Goal: Obtain resource: Obtain resource

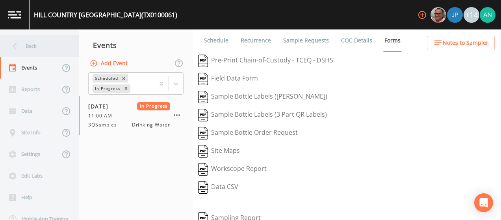
click at [22, 47] on div "Back" at bounding box center [35, 46] width 71 height 22
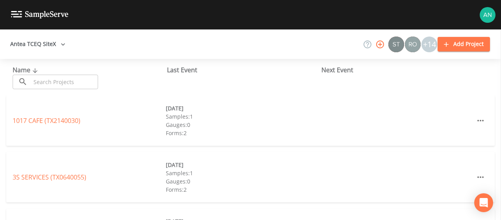
click at [65, 80] on input "text" at bounding box center [64, 82] width 67 height 15
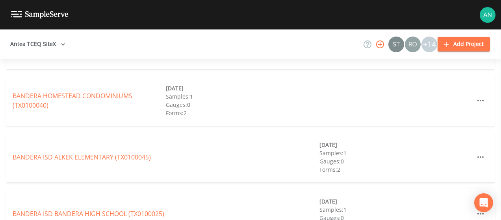
scroll to position [304, 0]
type input "bandera"
click at [70, 153] on link "BANDERA ISD ALKEK ELEMENTARY (TX0100045)" at bounding box center [82, 157] width 138 height 9
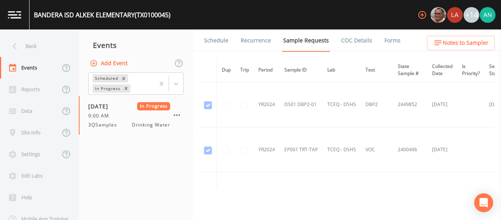
click at [383, 39] on link "Forms" at bounding box center [392, 41] width 19 height 22
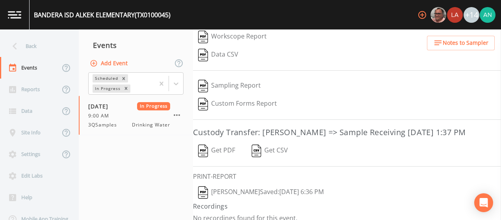
scroll to position [150, 0]
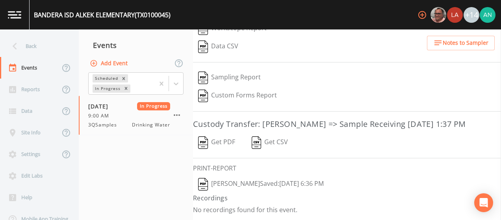
click at [204, 139] on img "button" at bounding box center [203, 143] width 10 height 13
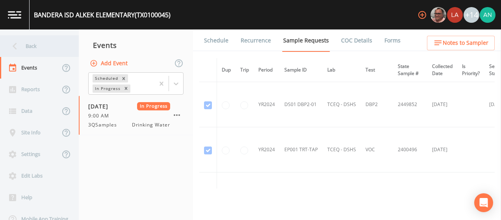
click at [26, 45] on div "Back" at bounding box center [35, 46] width 71 height 22
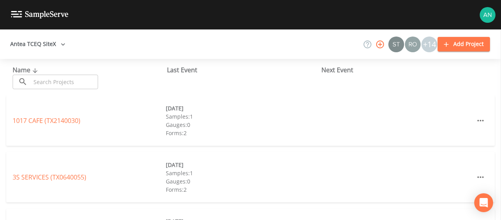
click at [57, 83] on input "text" at bounding box center [64, 82] width 67 height 15
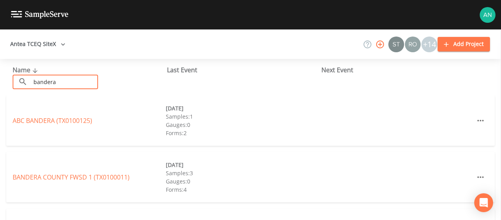
type input "bandera"
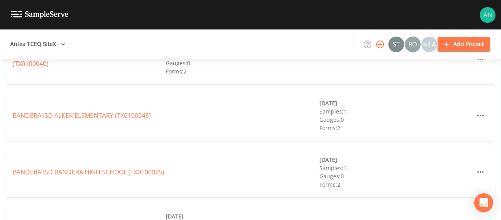
scroll to position [345, 0]
click at [96, 168] on link "BANDERA ISD BANDERA HIGH SCHOOL (TX0100025)" at bounding box center [89, 172] width 152 height 9
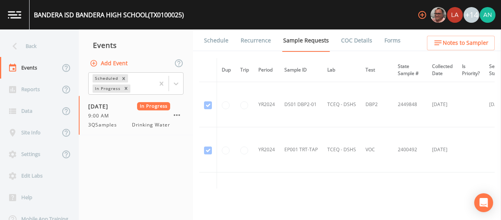
click at [383, 45] on link "Forms" at bounding box center [392, 41] width 19 height 22
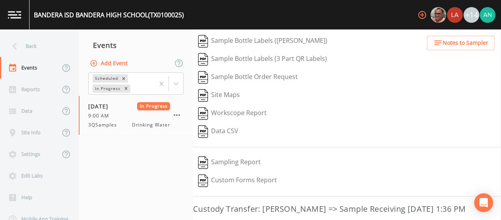
scroll to position [82, 0]
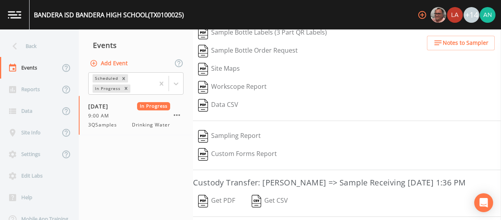
click at [225, 209] on button "Get PDF" at bounding box center [216, 201] width 47 height 18
click at [26, 45] on div "Back" at bounding box center [35, 46] width 71 height 22
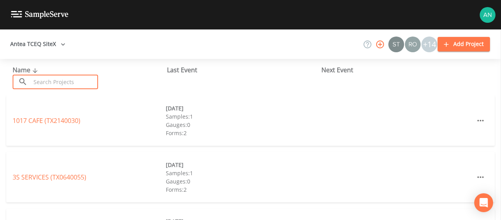
click at [46, 82] on input "text" at bounding box center [64, 82] width 67 height 15
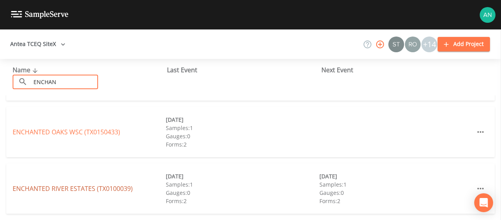
type input "ENCHAN"
click at [72, 187] on link "ENCHANTED RIVER ESTATES (TX0100039)" at bounding box center [73, 189] width 120 height 9
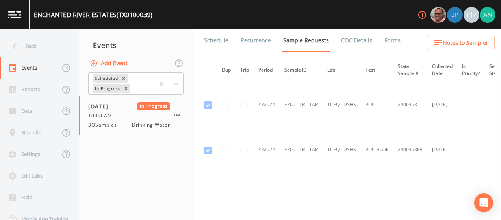
click at [394, 46] on link "Forms" at bounding box center [392, 41] width 19 height 22
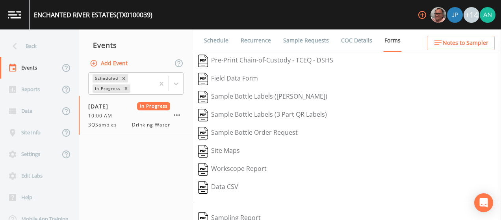
scroll to position [130, 0]
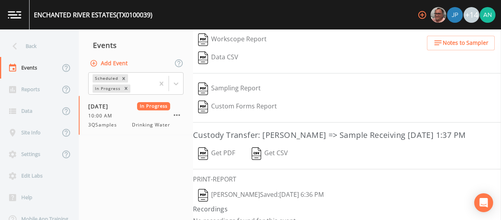
click at [204, 157] on button "Get PDF" at bounding box center [216, 154] width 47 height 18
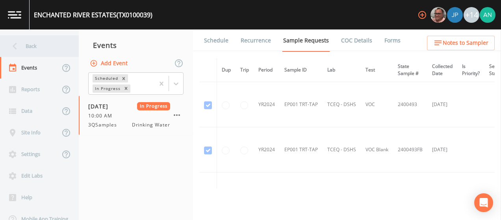
click at [31, 50] on div "Back" at bounding box center [35, 46] width 71 height 22
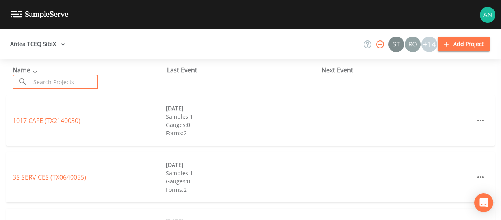
click at [54, 85] on input "text" at bounding box center [64, 82] width 67 height 15
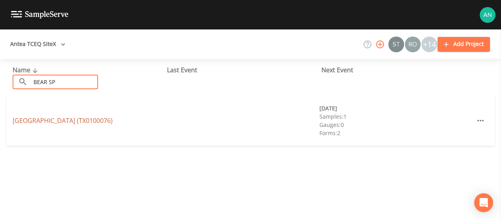
type input "BEAR SP"
click at [43, 122] on link "BEAR SPRINGS TRAILS SUBDIVISION (TX0100076)" at bounding box center [63, 121] width 100 height 9
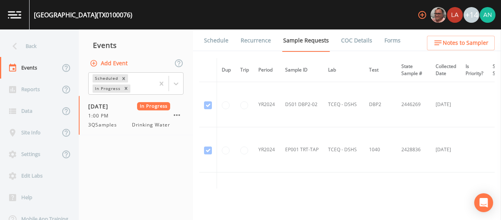
click at [383, 40] on link "Forms" at bounding box center [392, 41] width 19 height 22
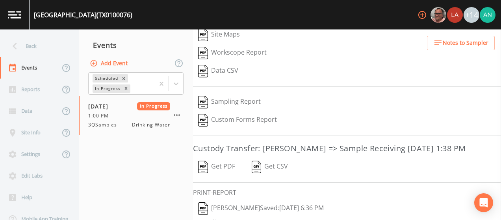
scroll to position [136, 0]
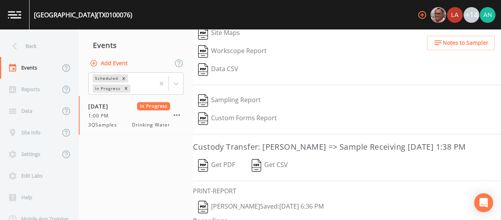
click at [227, 174] on button "Get PDF" at bounding box center [216, 166] width 47 height 18
click at [34, 46] on div "Back" at bounding box center [35, 46] width 71 height 22
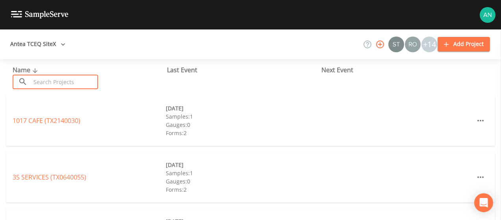
click at [61, 88] on input "text" at bounding box center [64, 82] width 67 height 15
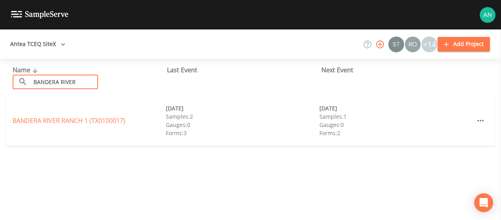
type input "BANDERA RIVER"
click at [48, 125] on div "[GEOGRAPHIC_DATA] 1 (TX0100017)" at bounding box center [89, 120] width 153 height 9
click at [48, 122] on link "[GEOGRAPHIC_DATA] 1 (TX0100017)" at bounding box center [69, 121] width 113 height 9
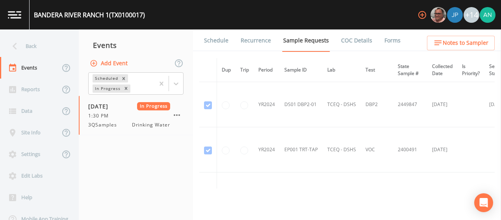
click at [386, 41] on link "Forms" at bounding box center [392, 41] width 19 height 22
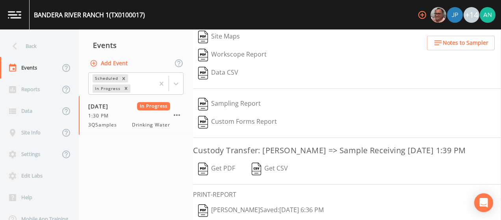
scroll to position [122, 0]
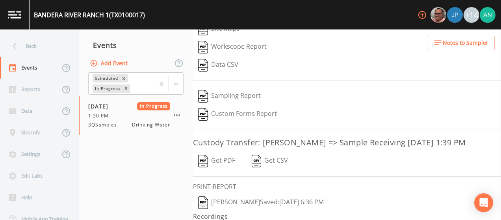
click at [216, 170] on button "Get PDF" at bounding box center [216, 161] width 47 height 18
click at [7, 43] on div "Back" at bounding box center [35, 46] width 71 height 22
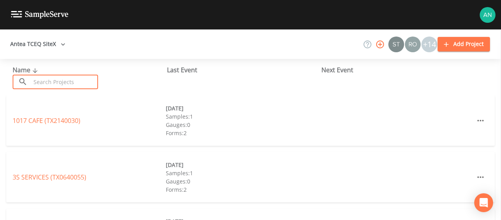
click at [48, 84] on input "text" at bounding box center [64, 82] width 67 height 15
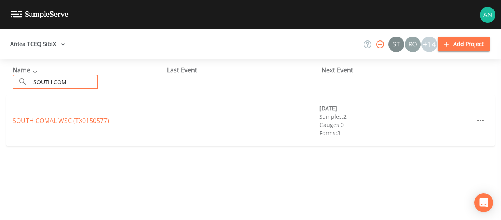
type input "SOUTH COM"
click at [68, 123] on link "SOUTH COMAL WSC (TX0150577)" at bounding box center [61, 121] width 96 height 9
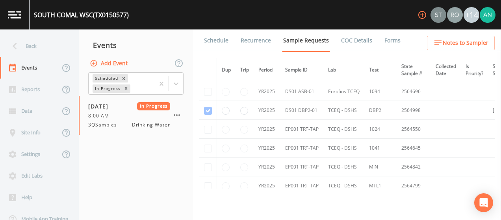
click at [388, 45] on link "Forms" at bounding box center [392, 41] width 19 height 22
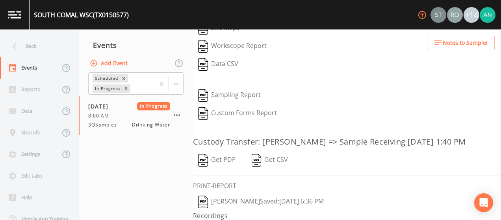
scroll to position [142, 0]
click at [227, 169] on button "Get PDF" at bounding box center [216, 160] width 47 height 18
